Goal: Communication & Community: Share content

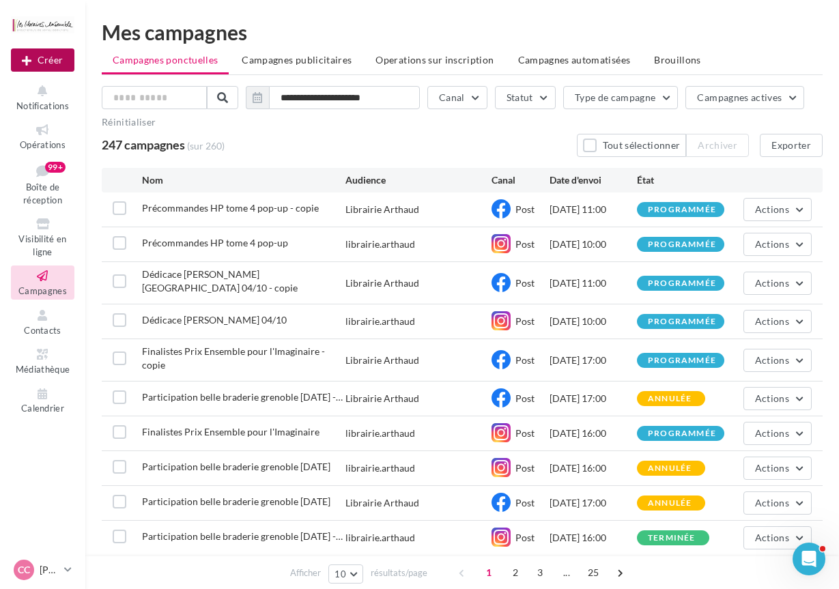
click at [57, 59] on button "Créer" at bounding box center [43, 59] width 64 height 23
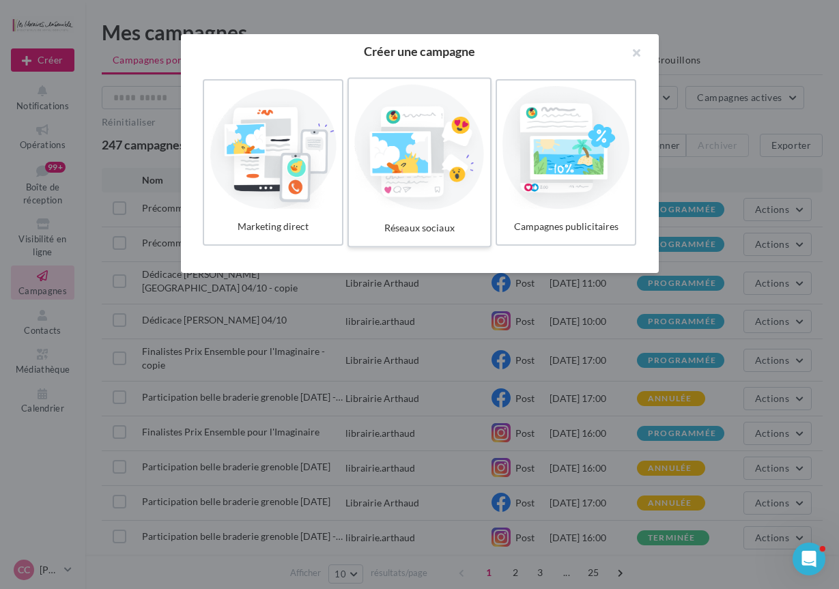
click at [459, 191] on div at bounding box center [419, 148] width 130 height 126
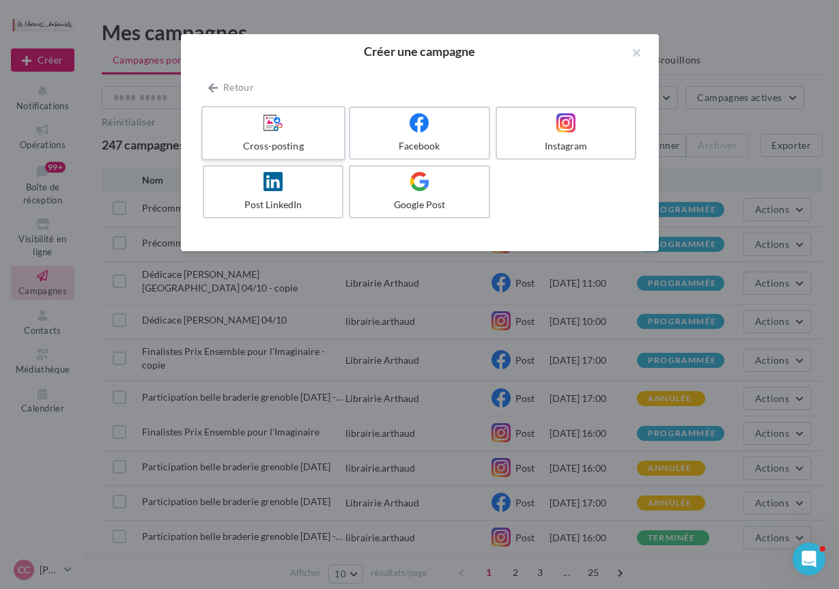
click at [318, 133] on div at bounding box center [273, 123] width 130 height 21
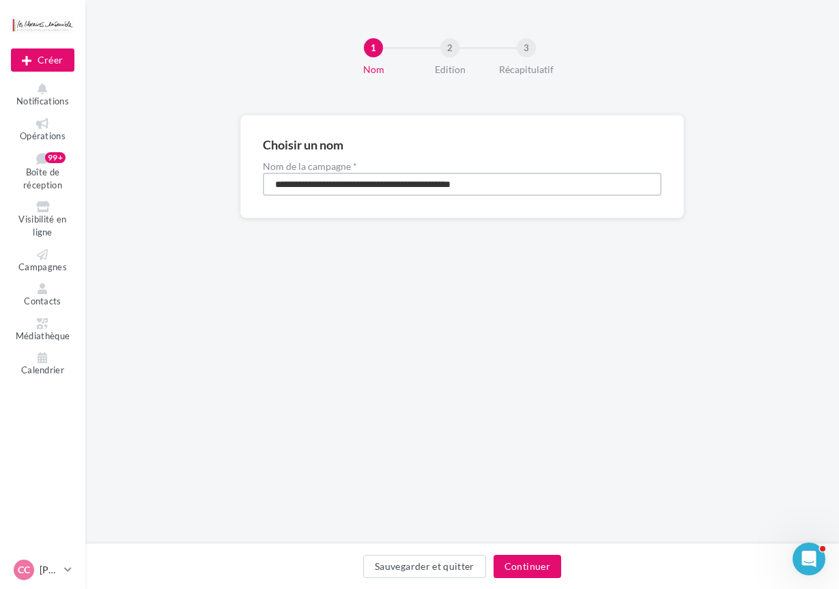
click at [378, 182] on input "**********" at bounding box center [462, 184] width 399 height 23
type input "**********"
click at [513, 575] on button "Continuer" at bounding box center [528, 566] width 68 height 23
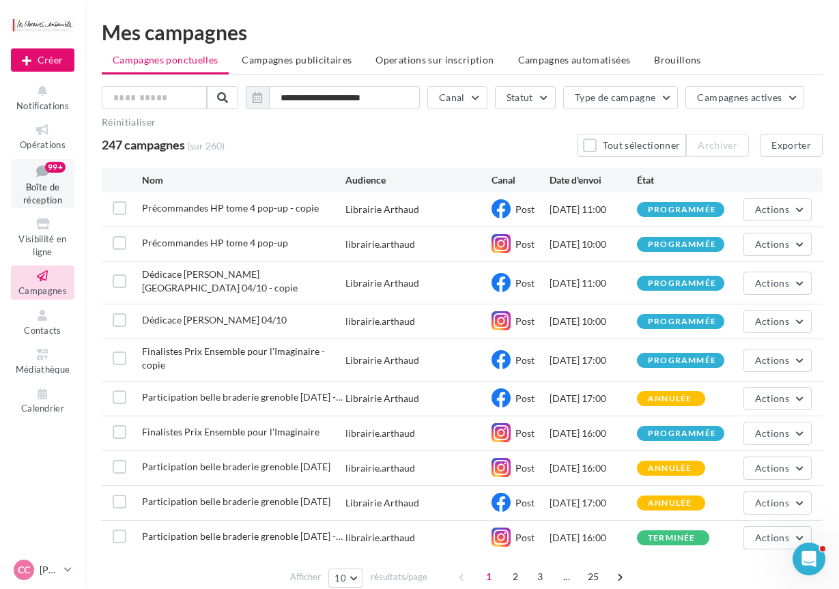
click at [47, 186] on span "Boîte de réception" at bounding box center [42, 194] width 39 height 24
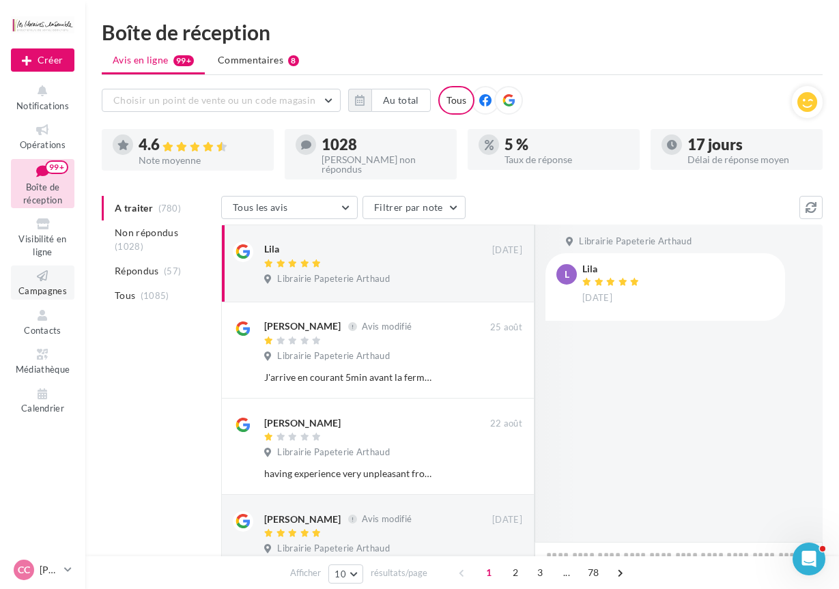
click at [25, 280] on icon at bounding box center [42, 276] width 55 height 16
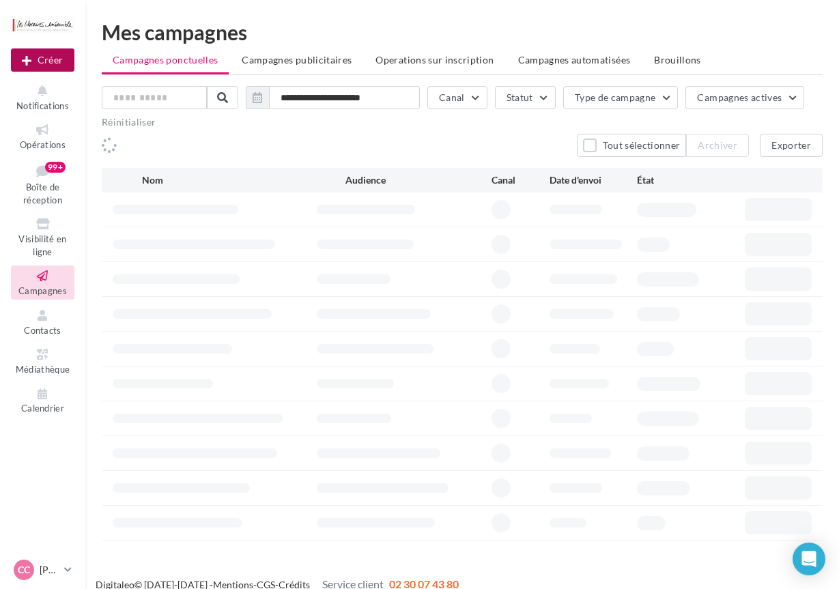
click at [49, 62] on button "Créer" at bounding box center [43, 59] width 64 height 23
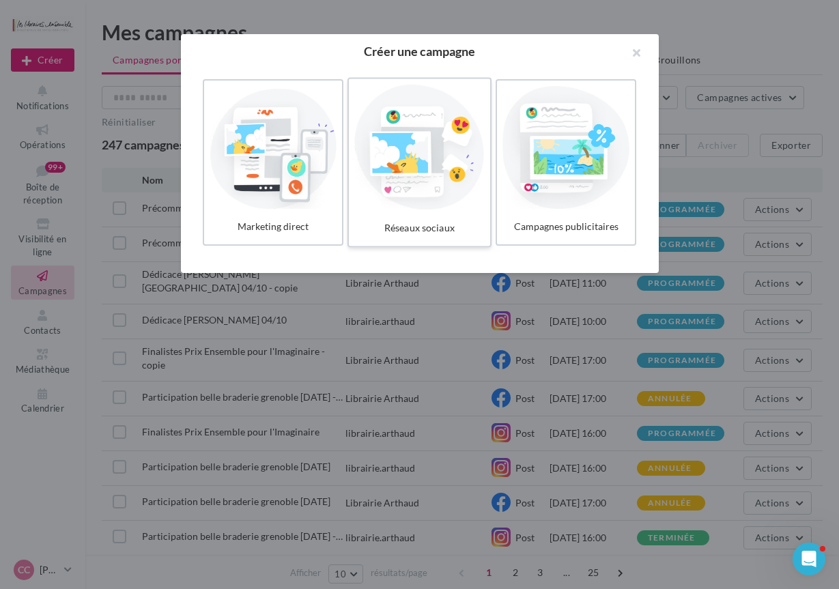
click at [368, 146] on div at bounding box center [419, 148] width 130 height 126
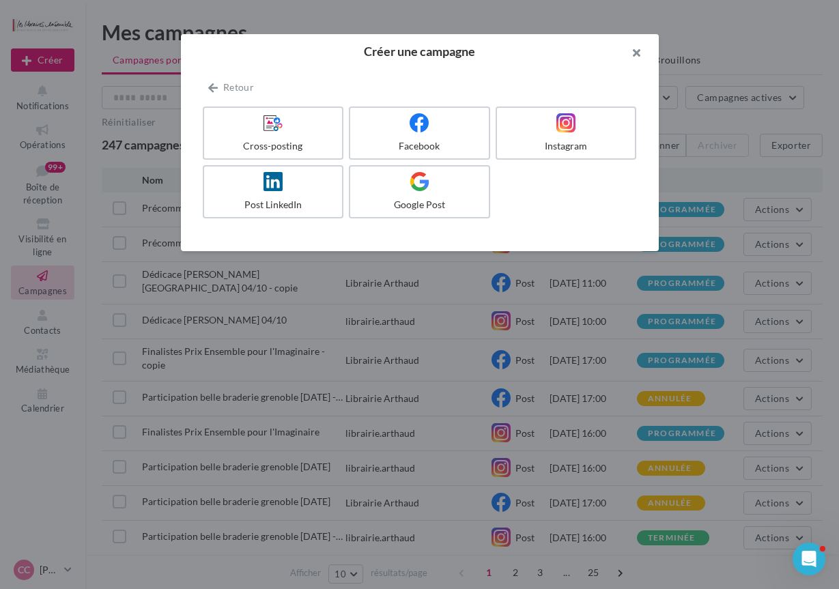
click at [634, 56] on button "button" at bounding box center [631, 54] width 55 height 41
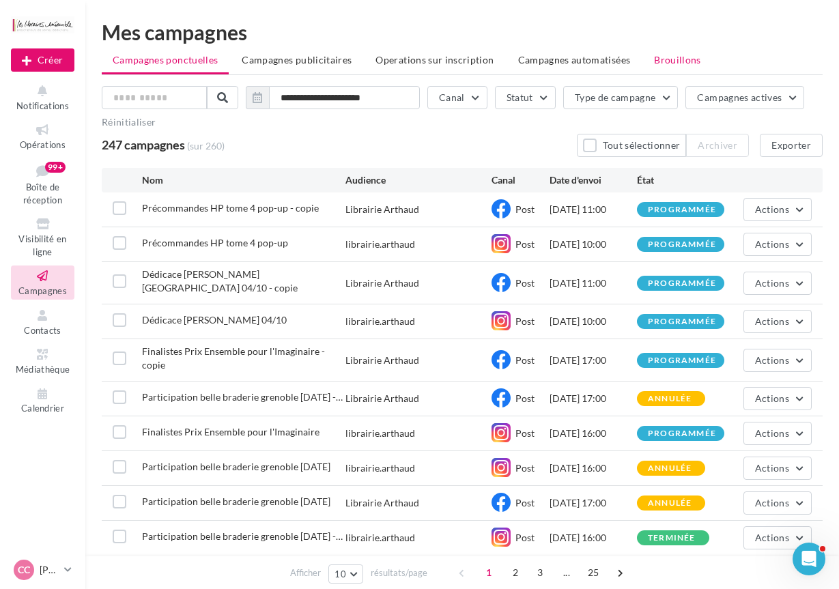
click at [645, 56] on li "Brouillons" at bounding box center [677, 60] width 69 height 25
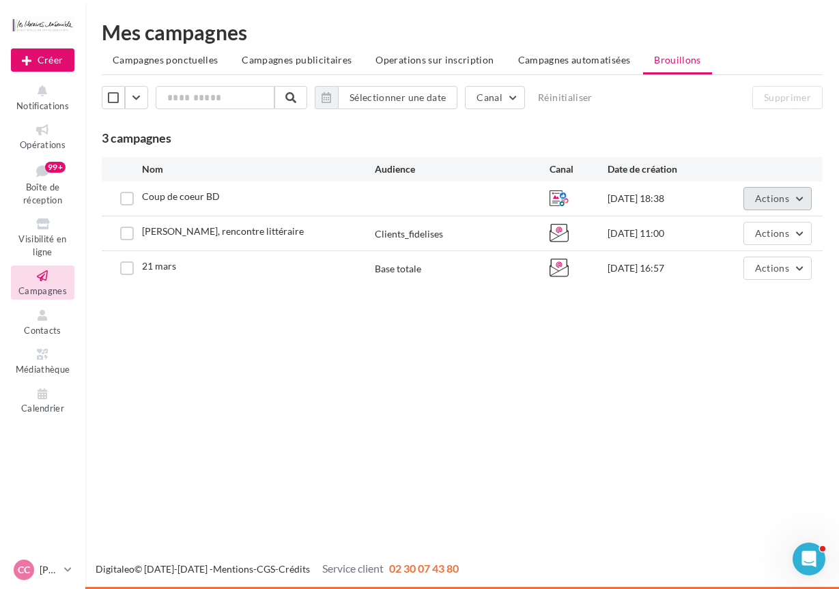
click at [755, 191] on button "Actions" at bounding box center [778, 198] width 68 height 23
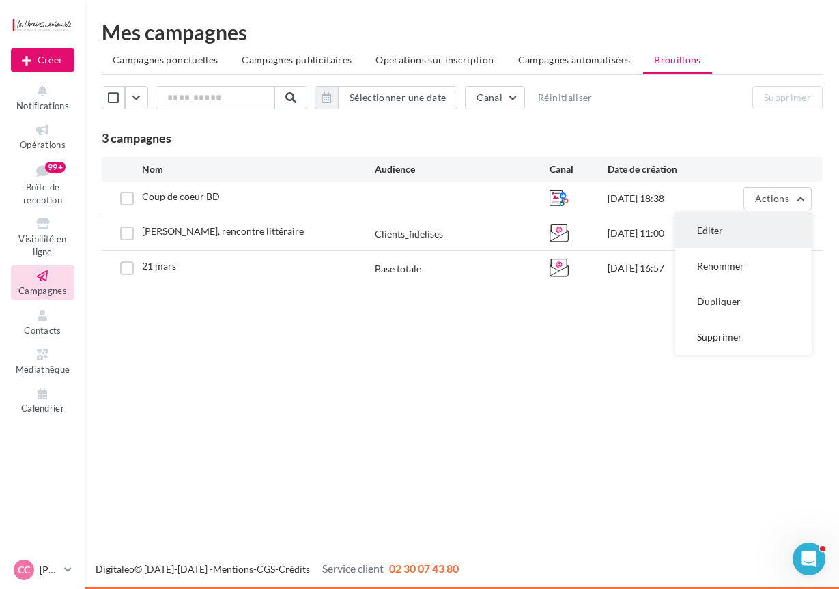
click at [719, 237] on button "Editer" at bounding box center [743, 231] width 137 height 36
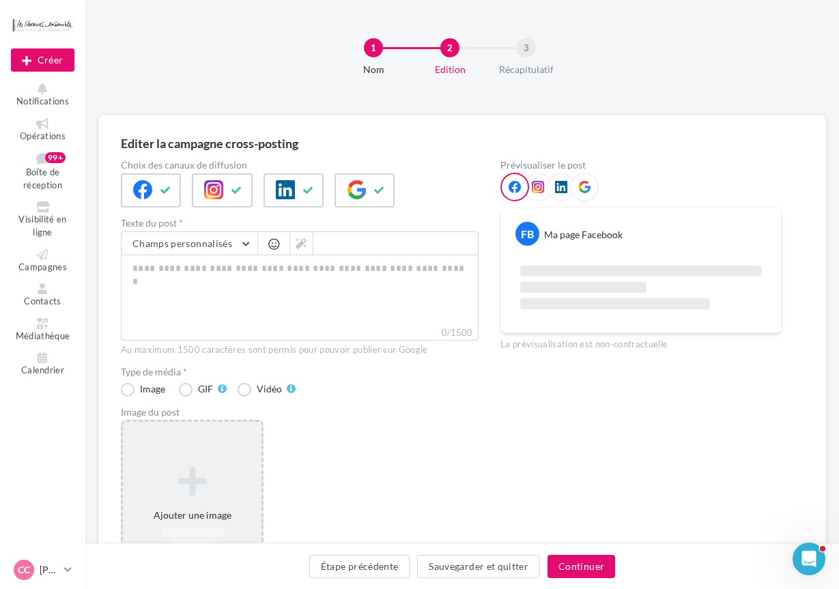
click at [164, 466] on icon at bounding box center [192, 481] width 128 height 33
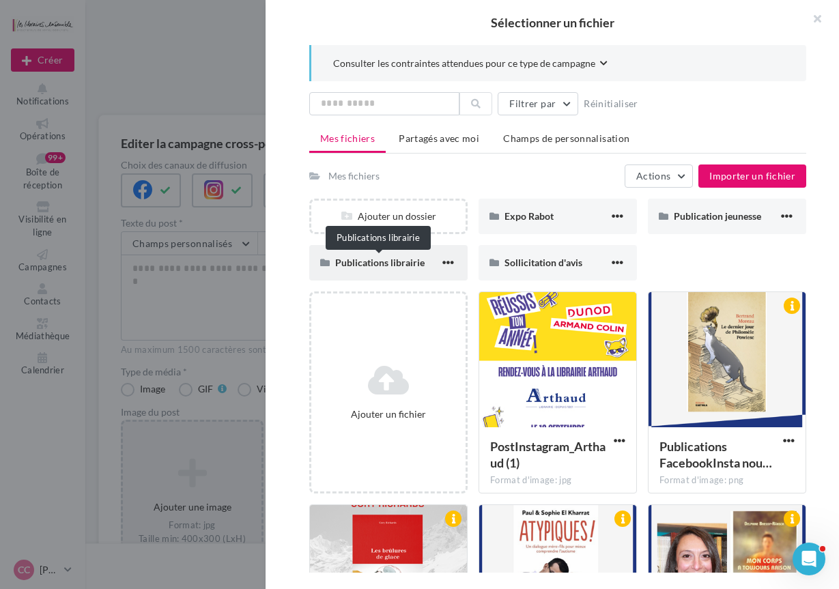
click at [373, 262] on span "Publications librairie" at bounding box center [379, 263] width 89 height 12
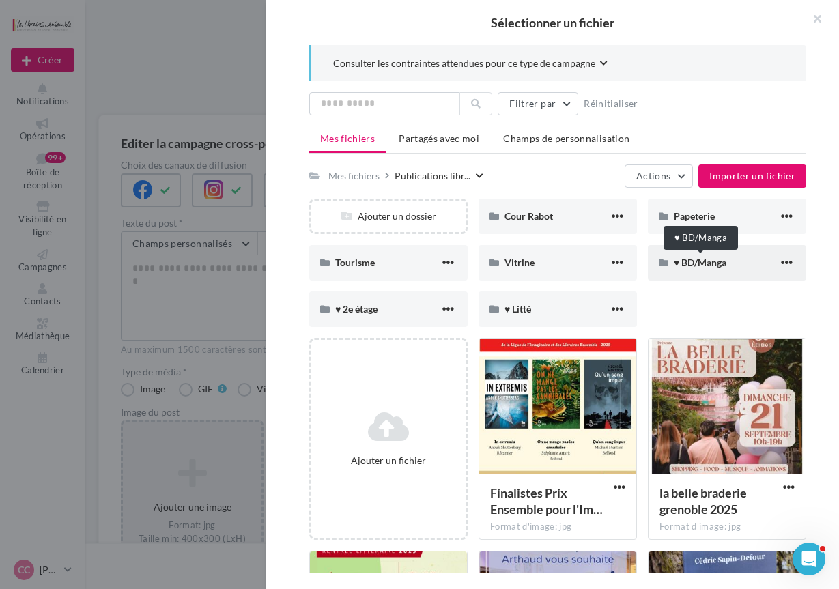
click at [693, 257] on span "♥ BD/Manga" at bounding box center [700, 263] width 53 height 12
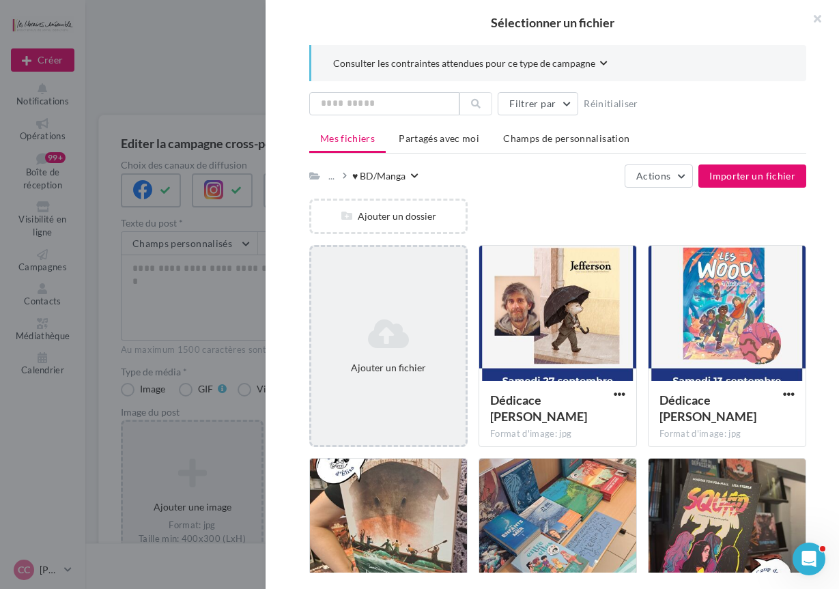
click at [396, 306] on div "Ajouter un fichier" at bounding box center [388, 346] width 158 height 202
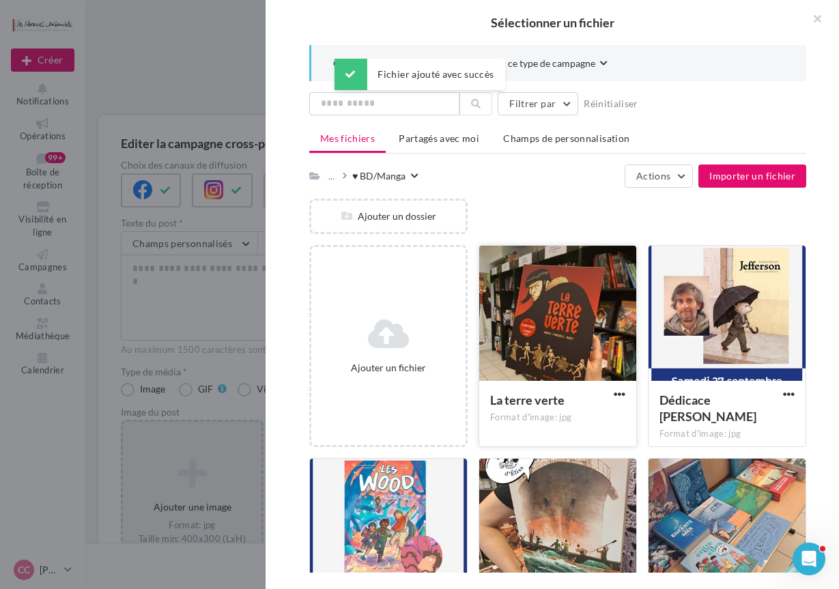
click at [576, 325] on div at bounding box center [557, 314] width 157 height 137
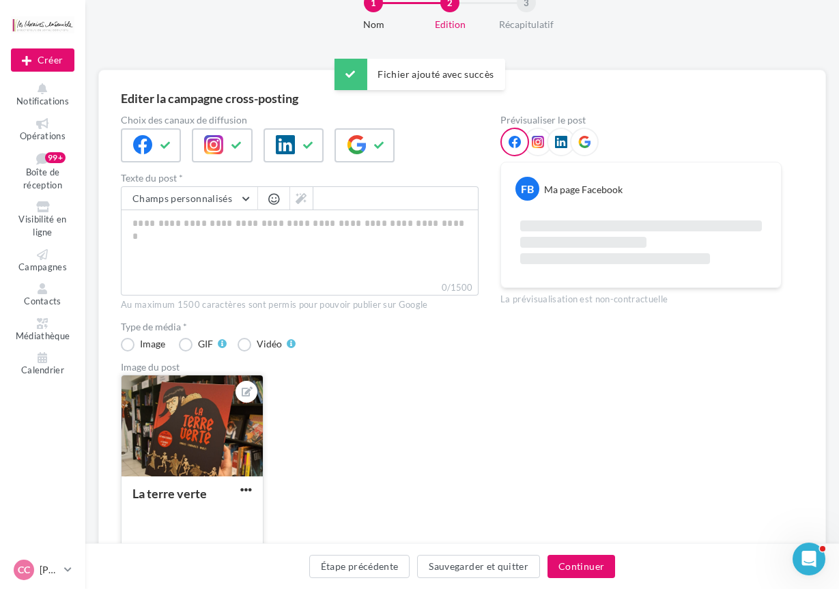
scroll to position [134, 0]
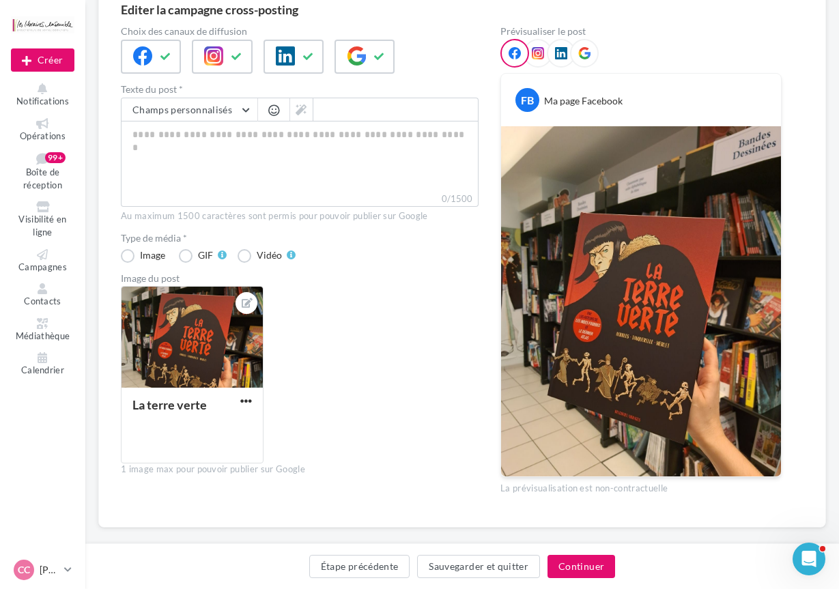
click at [286, 344] on div "La terre verte" at bounding box center [305, 380] width 369 height 189
click at [170, 58] on icon at bounding box center [166, 57] width 11 height 10
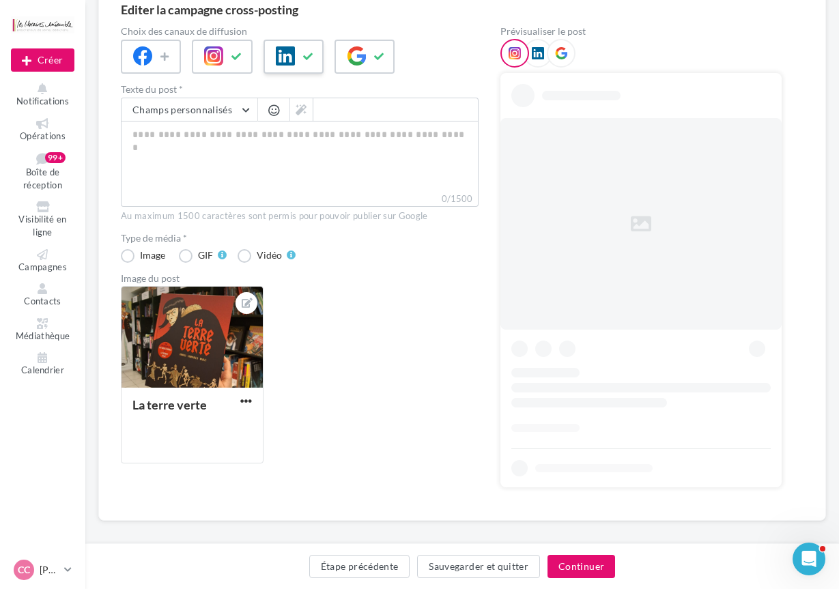
click at [286, 51] on icon at bounding box center [285, 55] width 19 height 19
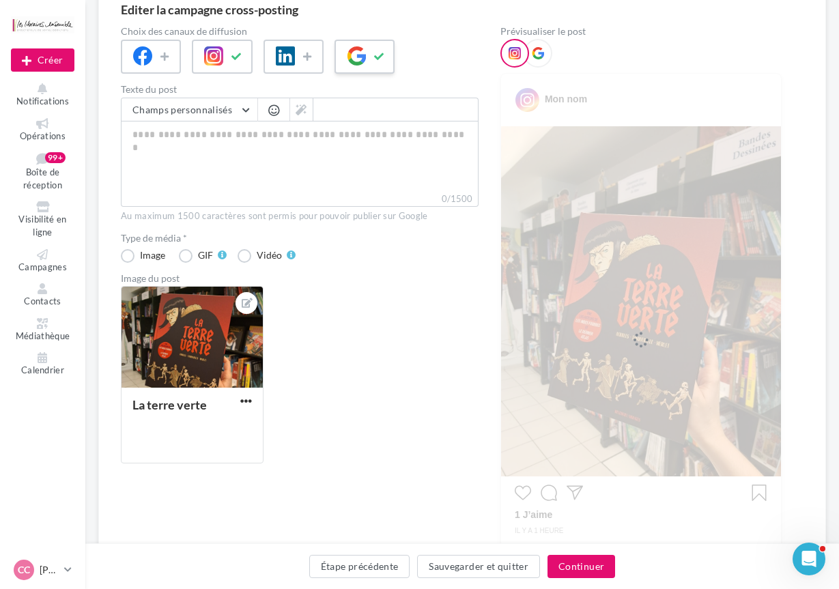
click at [344, 51] on div at bounding box center [365, 57] width 60 height 34
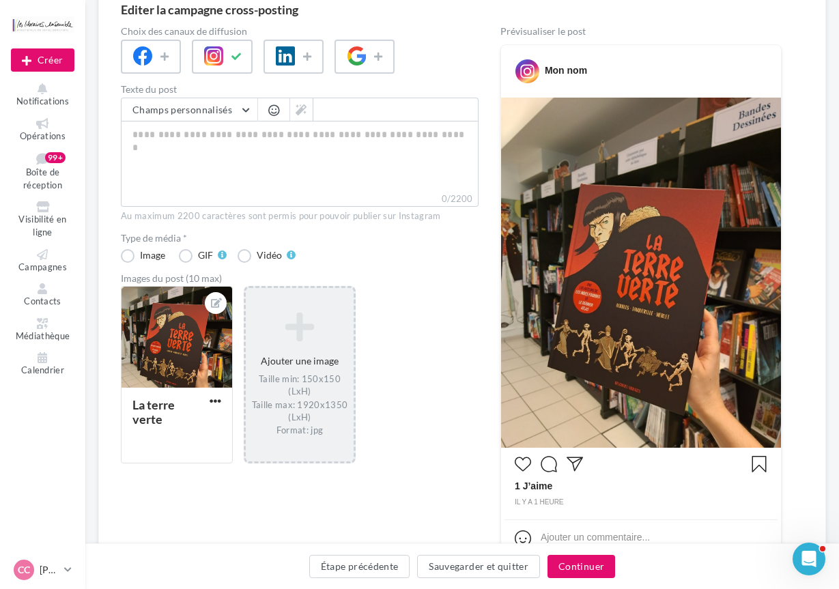
click at [285, 309] on div "Ajouter une image Taille min: 150x150 (LxH) Taille max: 1920x1350 (LxH) Format:…" at bounding box center [300, 374] width 108 height 139
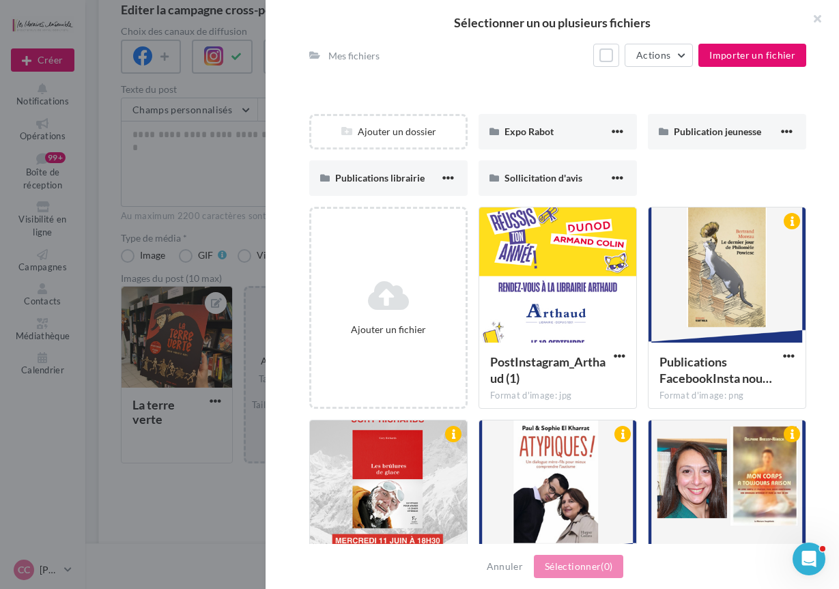
scroll to position [0, 0]
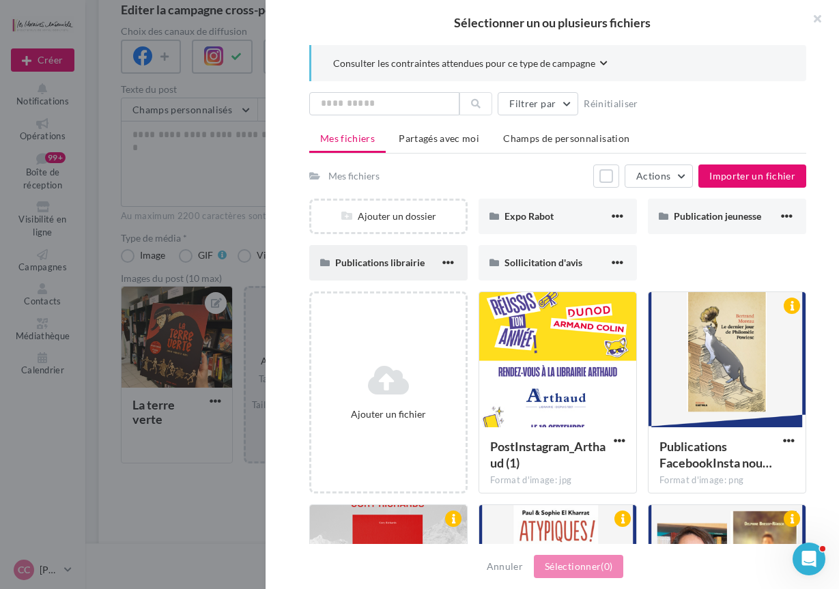
click at [408, 256] on div "Publications librairie" at bounding box center [387, 263] width 104 height 14
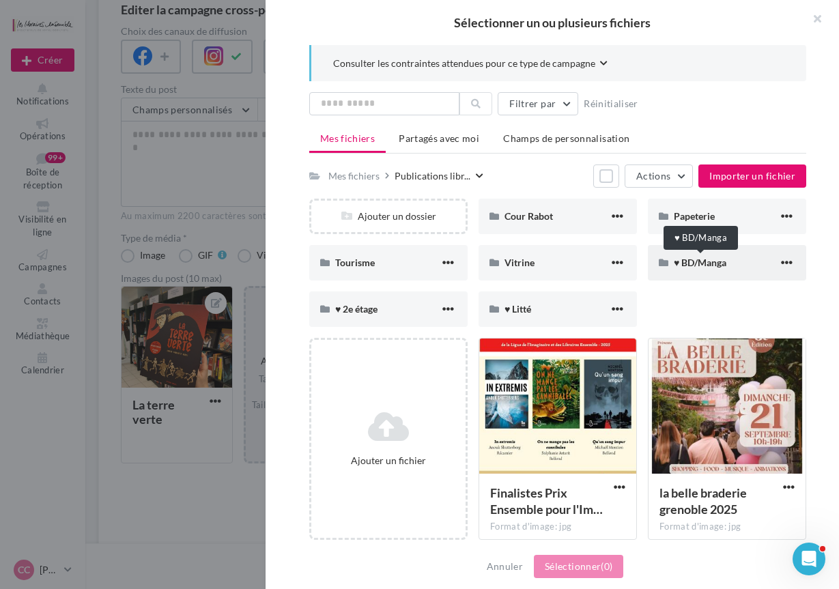
click at [699, 264] on span "♥ BD/Manga" at bounding box center [700, 263] width 53 height 12
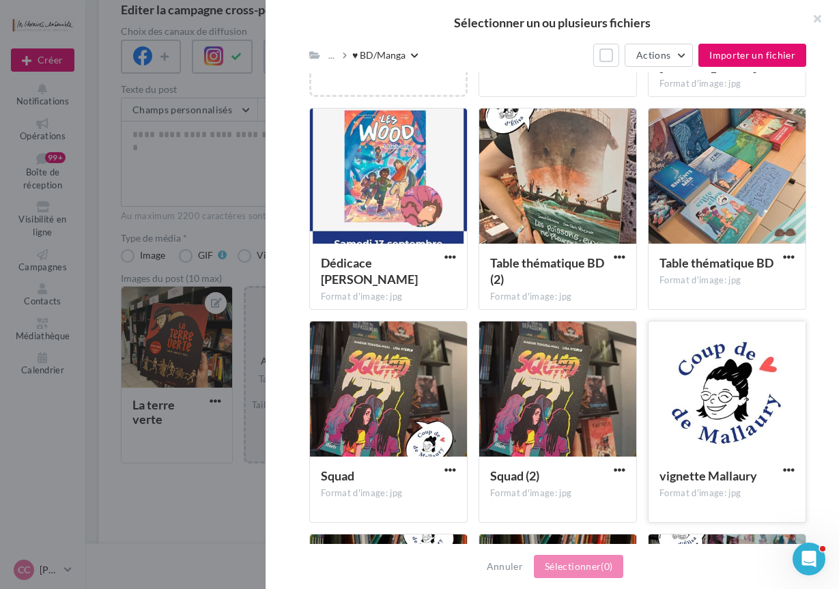
scroll to position [420, 0]
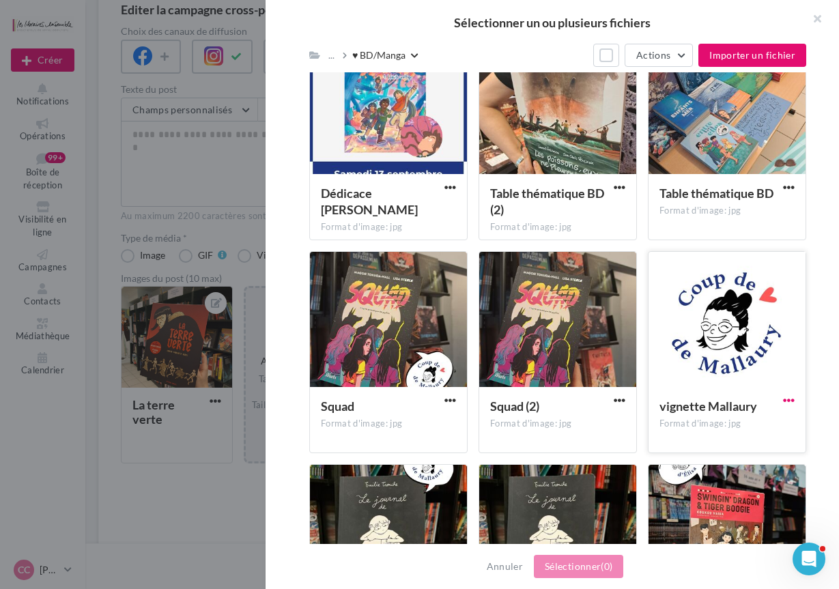
click at [788, 404] on span "button" at bounding box center [789, 401] width 12 height 12
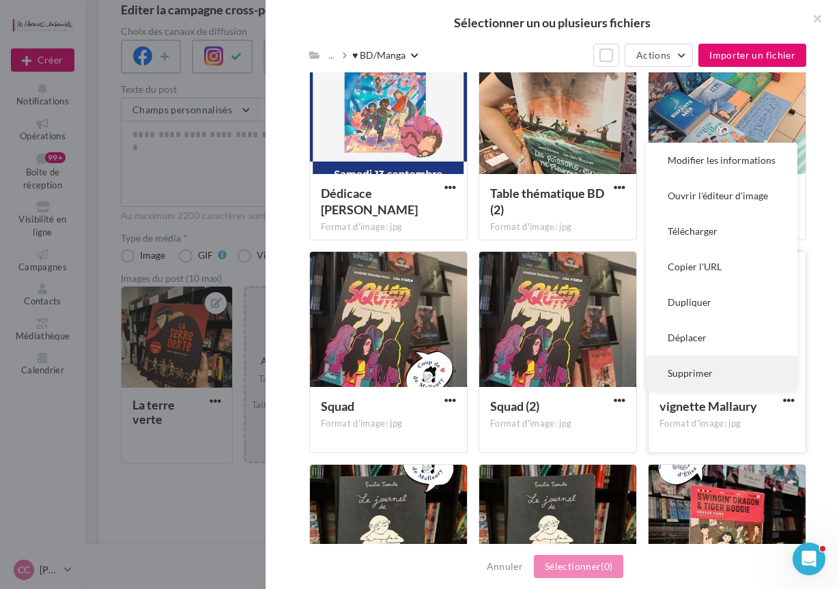
click at [689, 368] on button "Supprimer" at bounding box center [722, 374] width 152 height 36
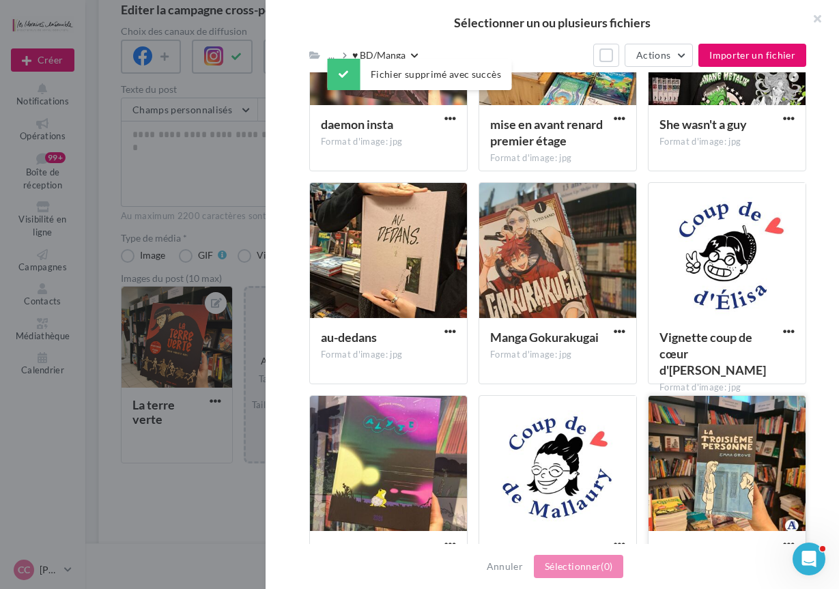
scroll to position [1404, 0]
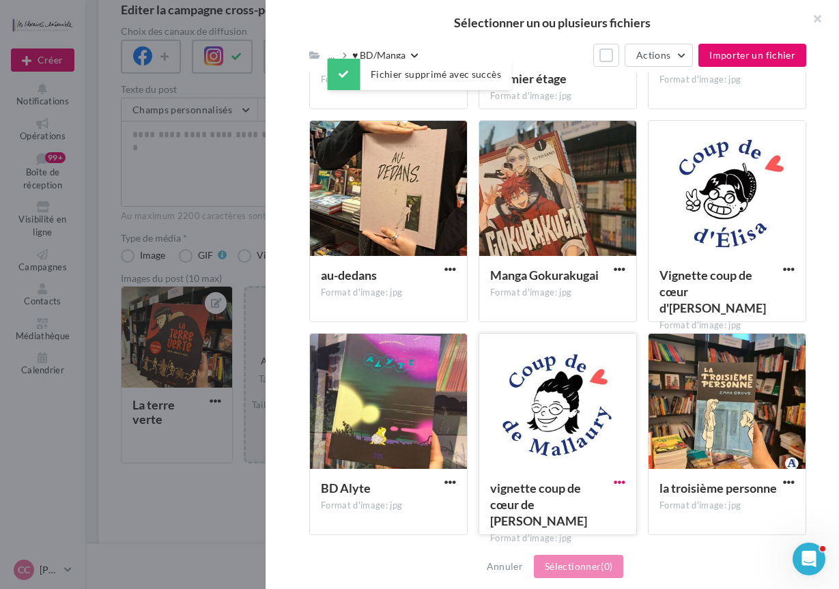
click at [621, 484] on span "button" at bounding box center [620, 483] width 12 height 12
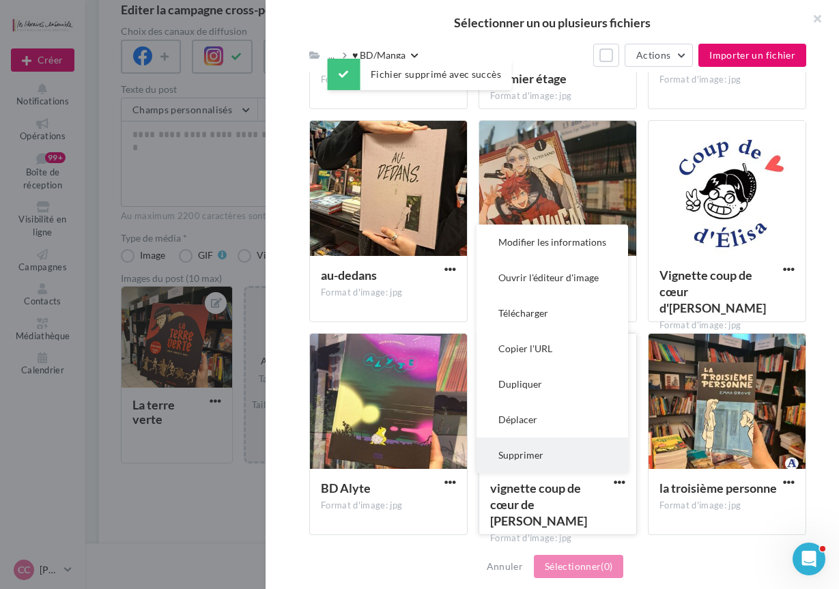
click at [531, 453] on button "Supprimer" at bounding box center [553, 456] width 152 height 36
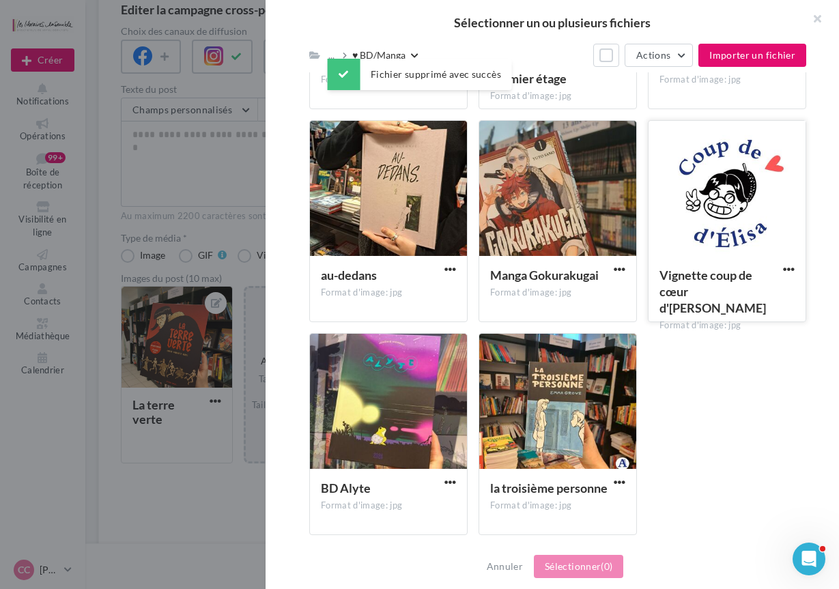
click at [699, 180] on div at bounding box center [727, 189] width 157 height 137
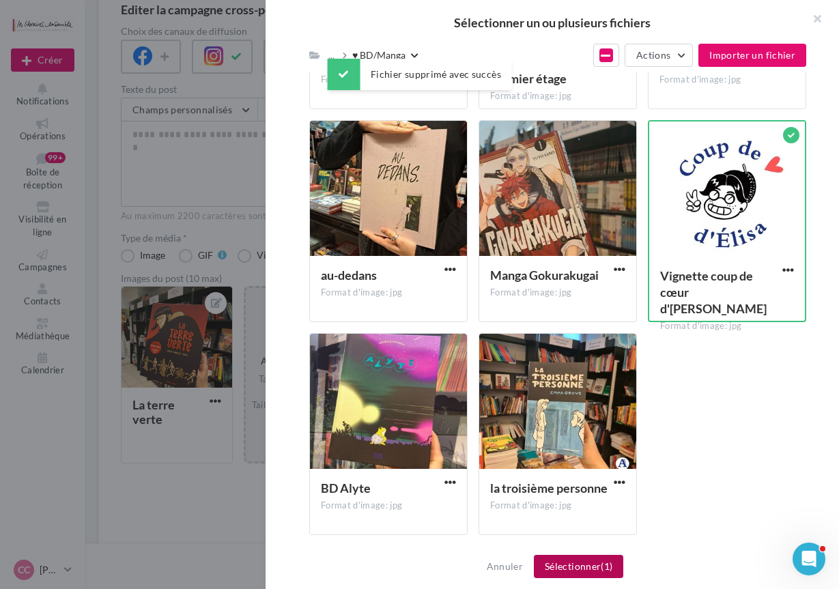
click at [566, 567] on button "Sélectionner (1)" at bounding box center [578, 566] width 89 height 23
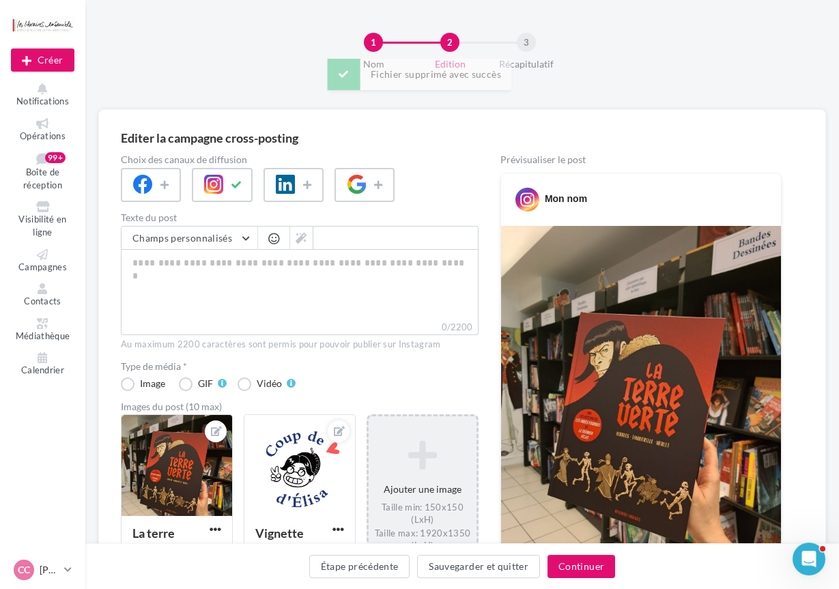
scroll to position [0, 0]
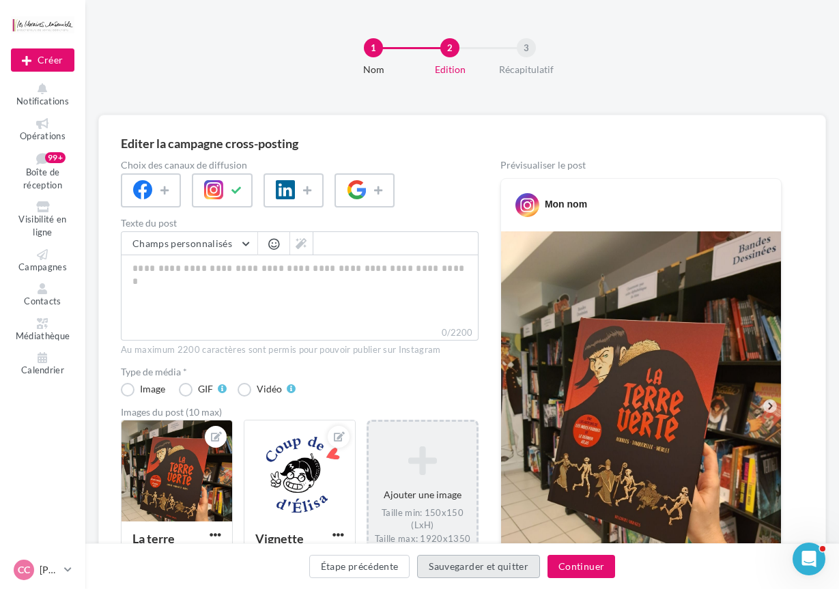
click at [471, 568] on button "Sauvegarder et quitter" at bounding box center [478, 566] width 123 height 23
